Goal: Ask a question: Seek information or help from site administrators or community

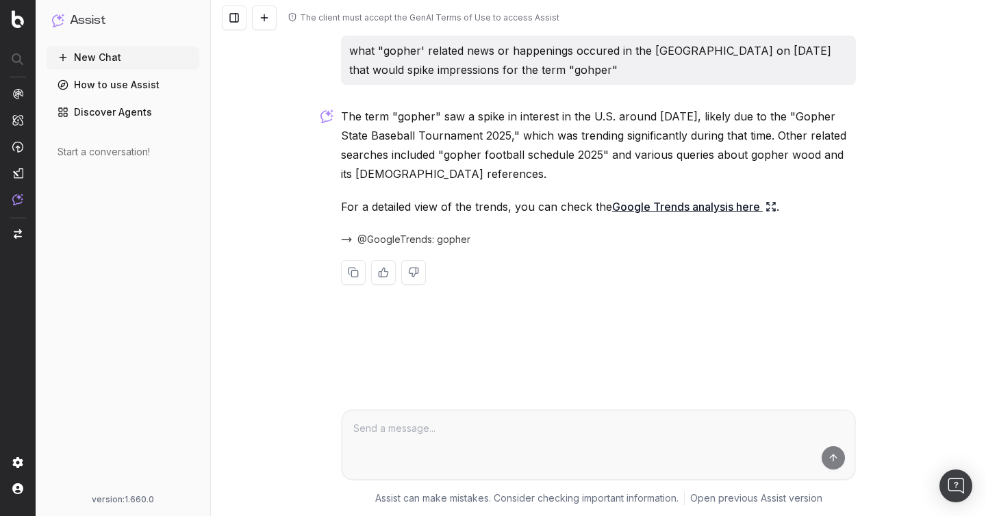
click at [686, 207] on link "Google Trends analysis here" at bounding box center [694, 206] width 164 height 19
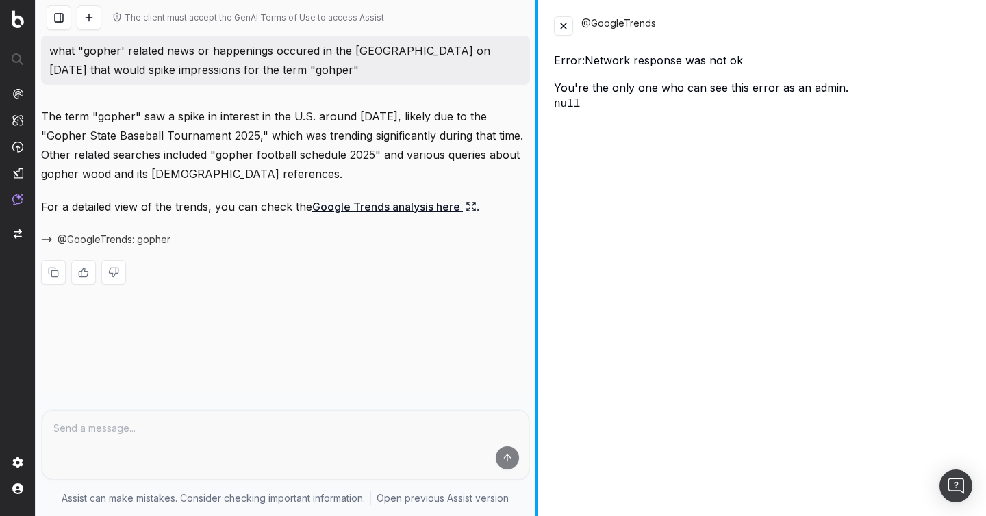
click at [537, 62] on div at bounding box center [536, 258] width 2 height 516
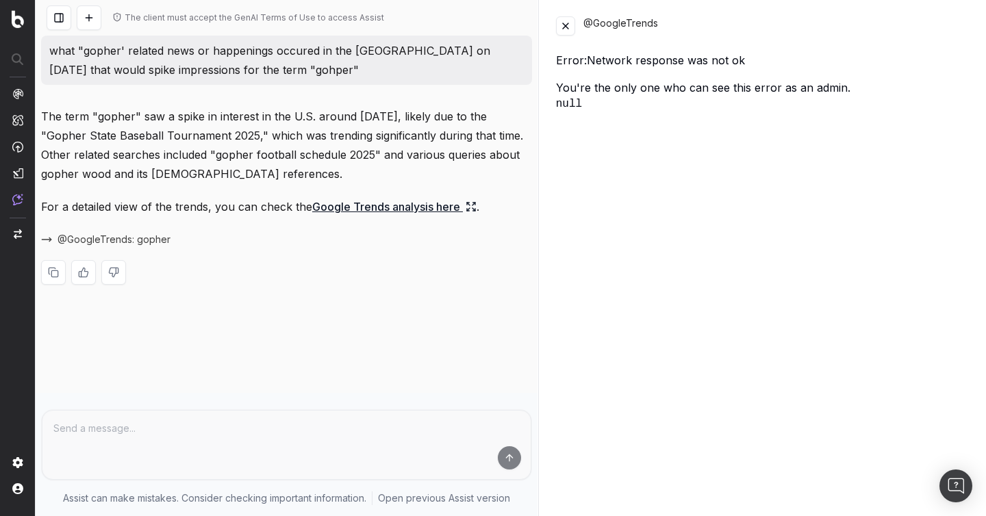
click at [570, 31] on button at bounding box center [565, 25] width 19 height 19
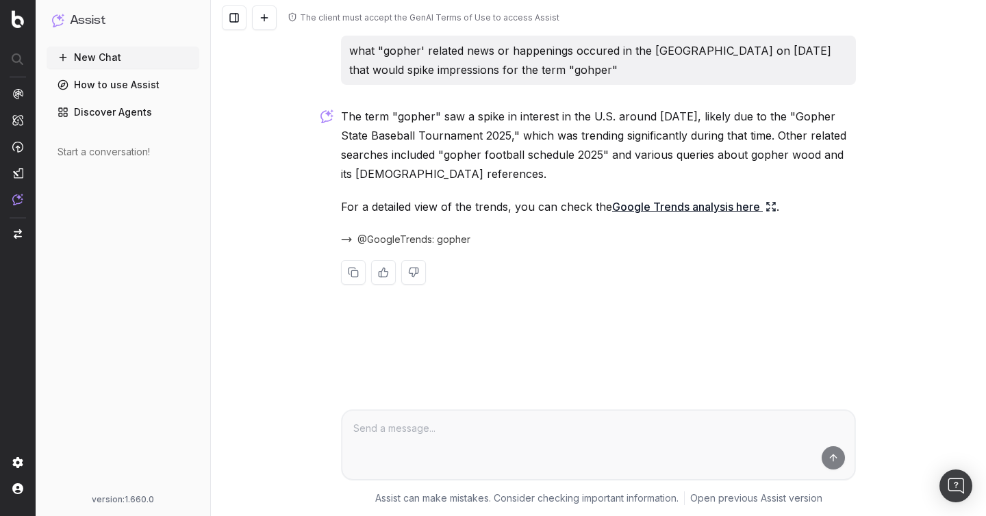
click at [407, 56] on p "what "gopher' related news or happenings occured in the [GEOGRAPHIC_DATA] on [D…" at bounding box center [598, 60] width 498 height 38
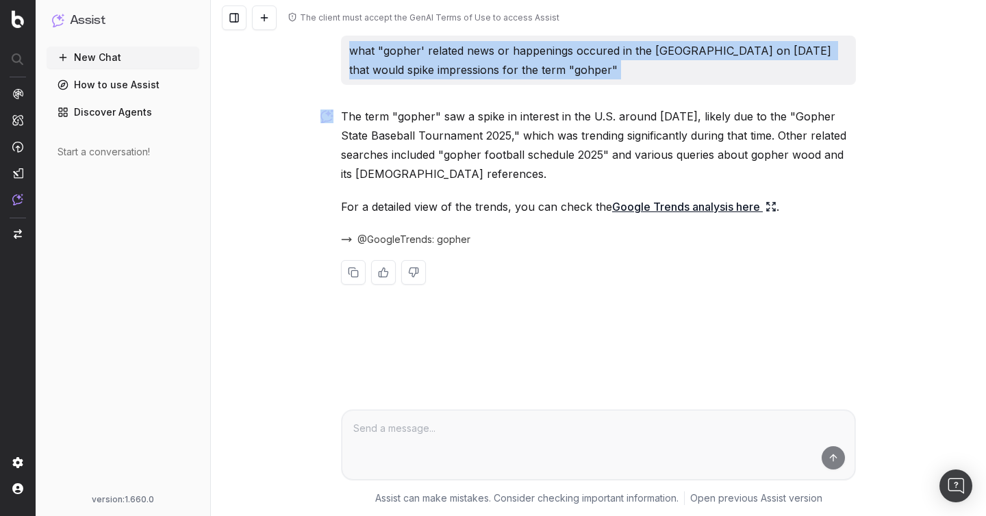
click at [407, 56] on p "what "gopher' related news or happenings occured in the [GEOGRAPHIC_DATA] on [D…" at bounding box center [598, 60] width 498 height 38
copy p "what "gopher' related news or happenings occured in the [GEOGRAPHIC_DATA] on [D…"
click at [254, 21] on button at bounding box center [264, 17] width 25 height 25
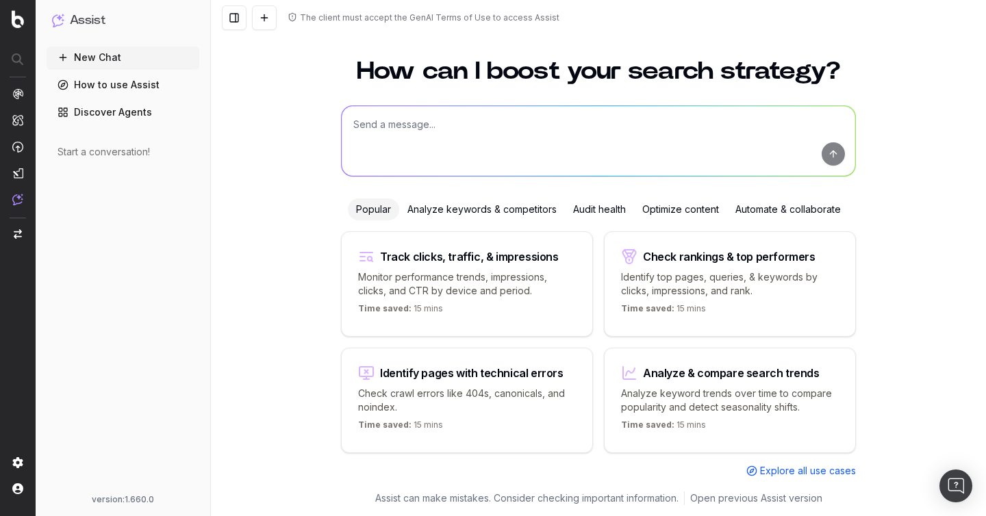
click at [415, 115] on textarea at bounding box center [598, 141] width 513 height 70
paste textarea "what "gopher' related news or happenings occured in the [GEOGRAPHIC_DATA] on [D…"
type textarea "what "gopher' related news or happenings occured in the [GEOGRAPHIC_DATA] on [D…"
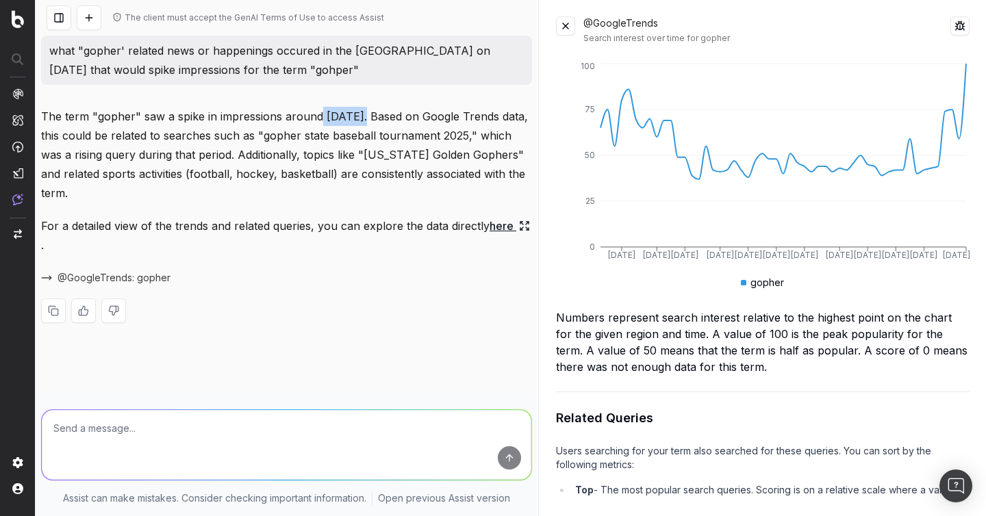
drag, startPoint x: 360, startPoint y: 116, endPoint x: 319, endPoint y: 114, distance: 41.1
click at [319, 114] on p "The term "gopher" saw a spike in impressions around [DATE]. Based on Google Tre…" at bounding box center [286, 155] width 491 height 96
